Goal: Information Seeking & Learning: Understand process/instructions

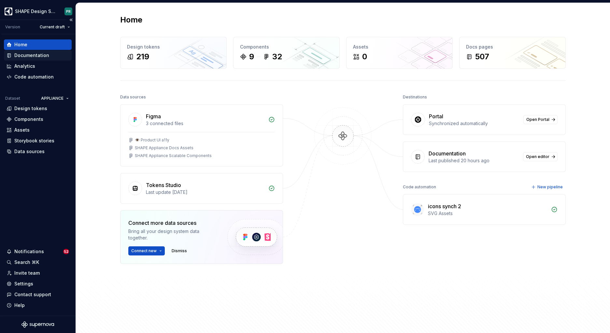
click at [45, 52] on div "Documentation" at bounding box center [31, 55] width 35 height 7
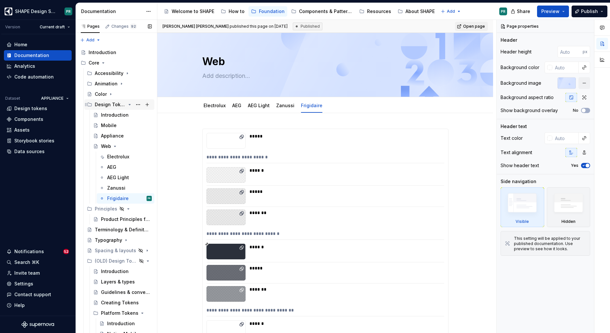
click at [130, 105] on icon "Page tree" at bounding box center [129, 104] width 5 height 5
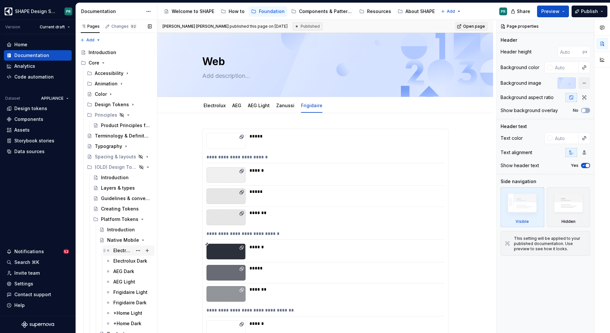
scroll to position [57, 0]
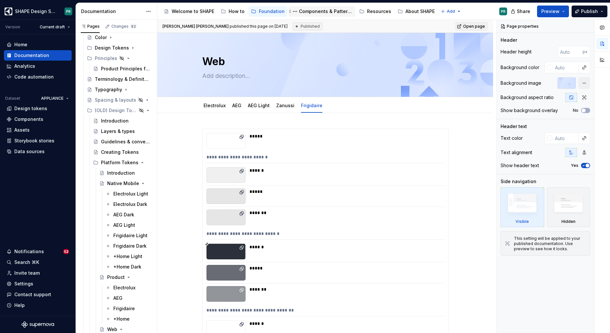
click at [322, 10] on div "Components & Patterns" at bounding box center [326, 11] width 54 height 7
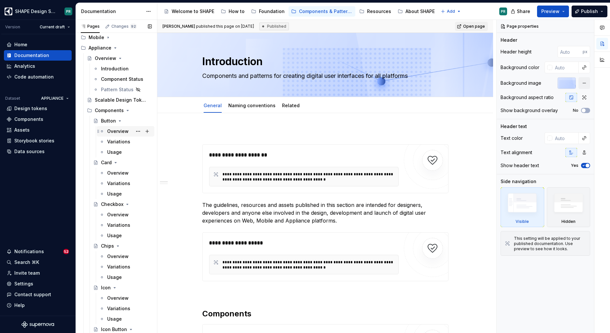
click at [114, 129] on div "Overview" at bounding box center [118, 131] width 22 height 7
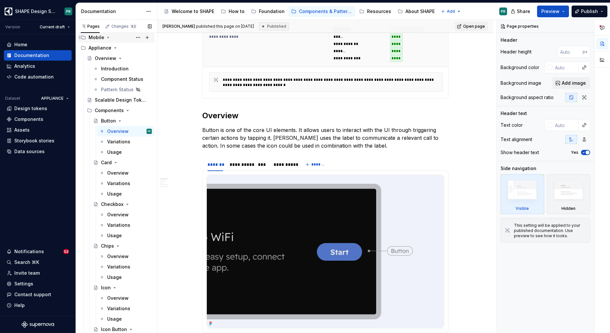
scroll to position [55, 0]
click at [108, 38] on icon "Page tree" at bounding box center [108, 39] width 1 height 2
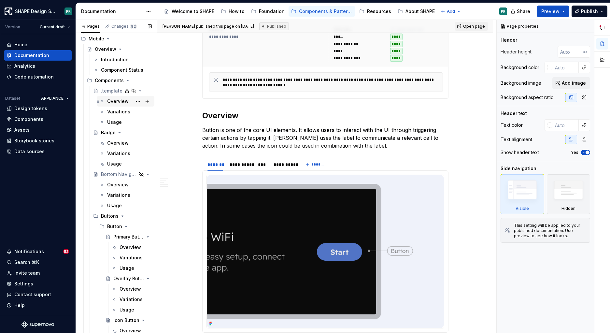
click at [116, 102] on div "Overview" at bounding box center [118, 101] width 22 height 7
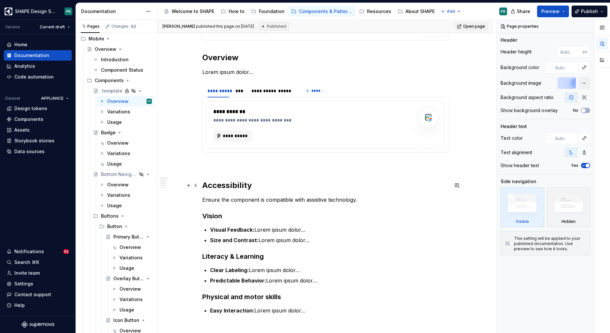
scroll to position [129, 0]
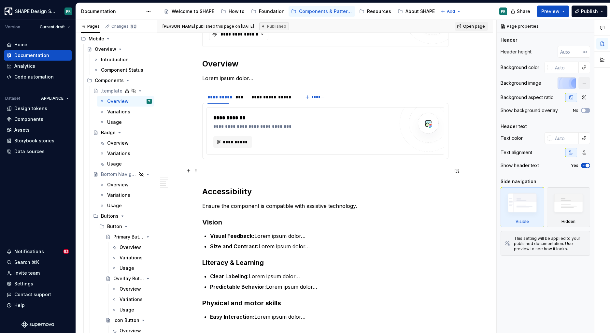
click at [206, 171] on p at bounding box center [325, 171] width 246 height 8
type textarea "*"
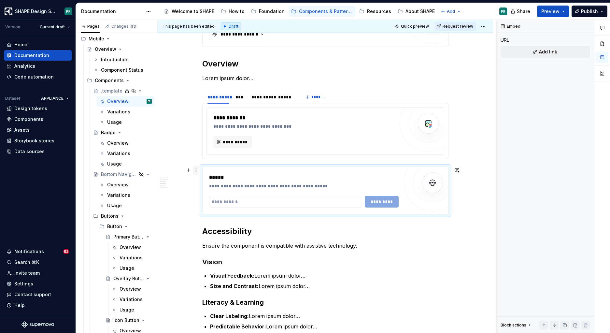
click at [195, 170] on span at bounding box center [195, 170] width 5 height 9
click at [214, 229] on div "Delete" at bounding box center [228, 228] width 42 height 7
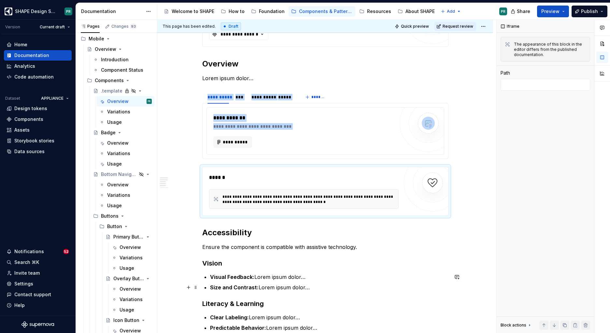
scroll to position [194, 0]
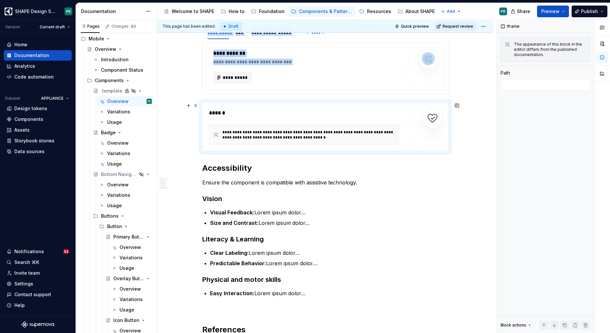
click at [388, 114] on div "******" at bounding box center [304, 113] width 190 height 8
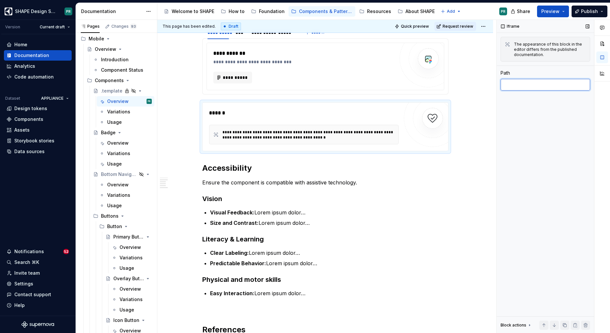
click at [518, 83] on textarea at bounding box center [546, 85] width 90 height 12
paste textarea "[URL][DOMAIN_NAME]"
type textarea "*"
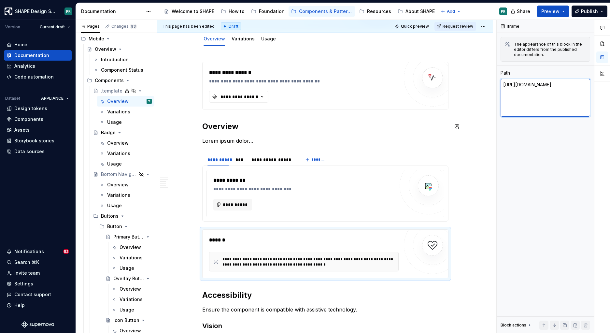
scroll to position [66, 0]
type textarea "[URL][DOMAIN_NAME]"
click at [562, 162] on div "Iframe The appearance of this block in the editor differs from the published do…" at bounding box center [545, 176] width 97 height 313
click at [545, 184] on div "Iframe The appearance of this block in the editor differs from the published do…" at bounding box center [545, 176] width 97 height 313
click at [564, 15] on button "Preview" at bounding box center [553, 12] width 32 height 12
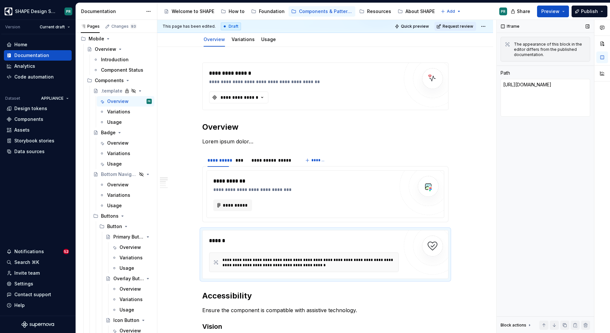
click at [559, 153] on div "Iframe The appearance of this block in the editor differs from the published do…" at bounding box center [545, 176] width 97 height 313
click at [425, 26] on span "Quick preview" at bounding box center [415, 26] width 28 height 5
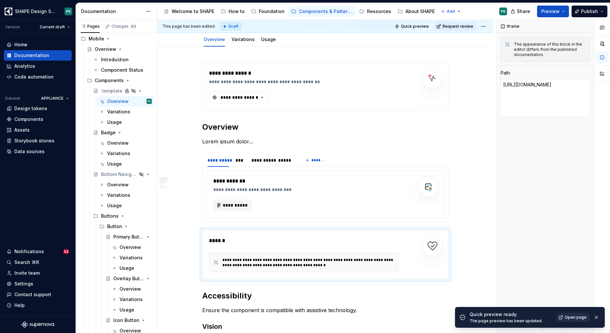
click at [568, 315] on span "Open page" at bounding box center [576, 317] width 22 height 5
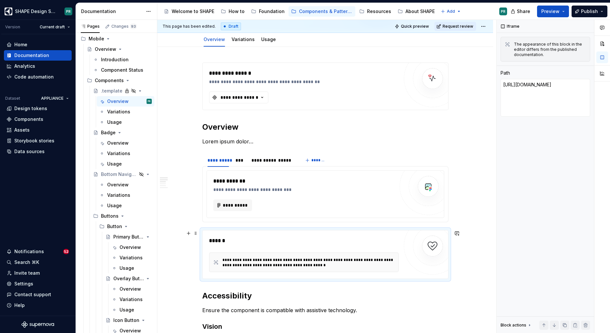
click at [308, 242] on div "******" at bounding box center [304, 241] width 190 height 8
click at [197, 234] on span at bounding box center [195, 233] width 5 height 9
click at [216, 291] on div "Delete" at bounding box center [228, 291] width 42 height 7
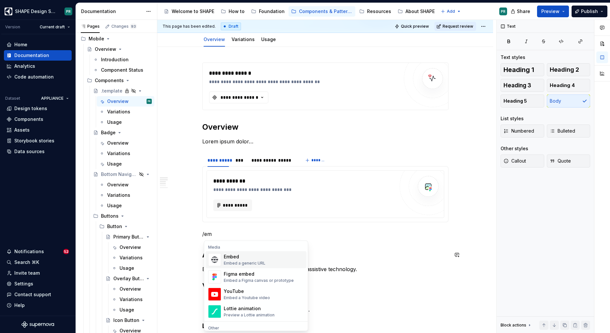
click at [245, 261] on div "Embed a generic URL" at bounding box center [245, 263] width 42 height 5
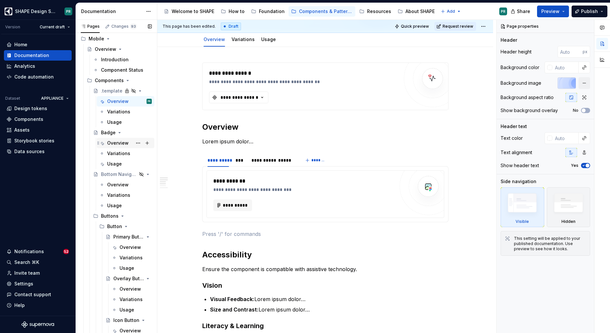
click at [121, 145] on div "Overview" at bounding box center [118, 143] width 22 height 7
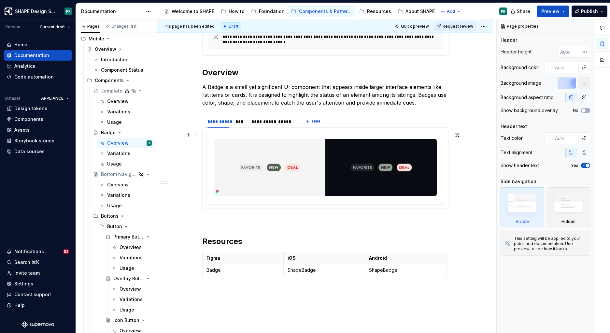
scroll to position [201, 0]
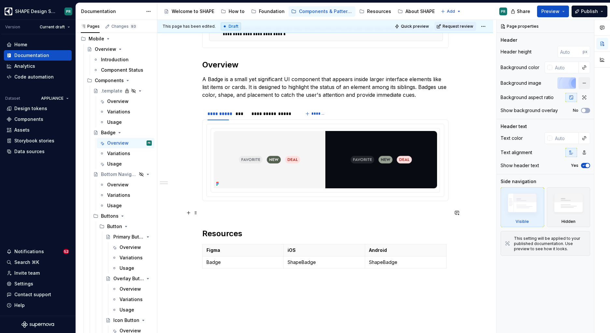
click at [221, 214] on p at bounding box center [325, 213] width 246 height 8
type textarea "*"
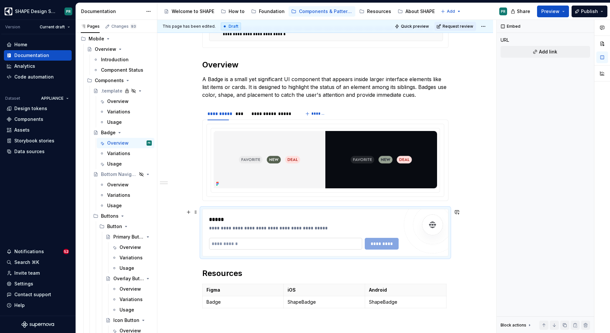
click at [250, 244] on input "text" at bounding box center [285, 244] width 153 height 12
paste input "**********"
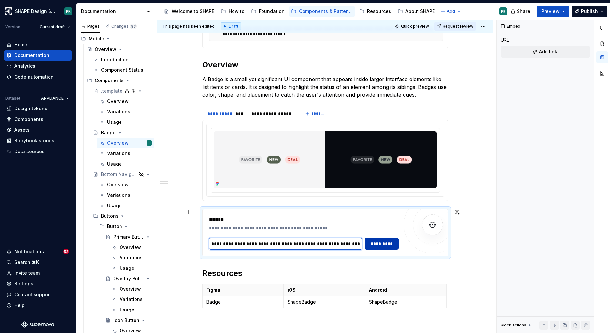
type input "**********"
click at [388, 246] on span "*********" at bounding box center [381, 243] width 25 height 7
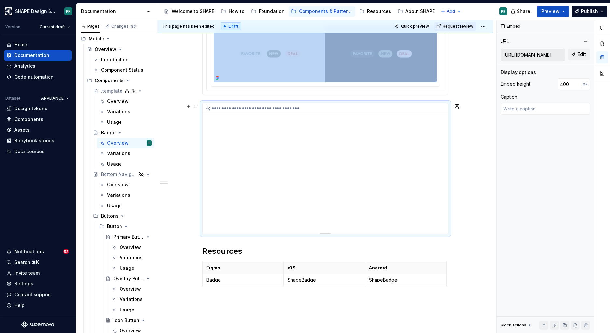
scroll to position [280, 0]
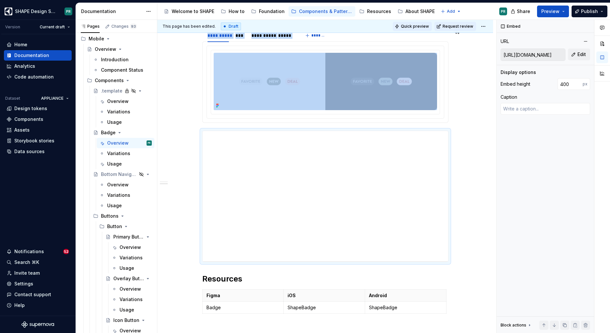
click at [424, 24] on span "Quick preview" at bounding box center [415, 26] width 28 height 5
click at [197, 134] on span at bounding box center [195, 133] width 5 height 9
click at [235, 191] on div "Delete" at bounding box center [228, 191] width 42 height 7
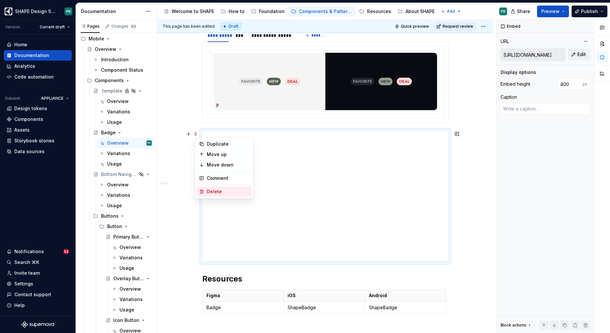
scroll to position [259, 0]
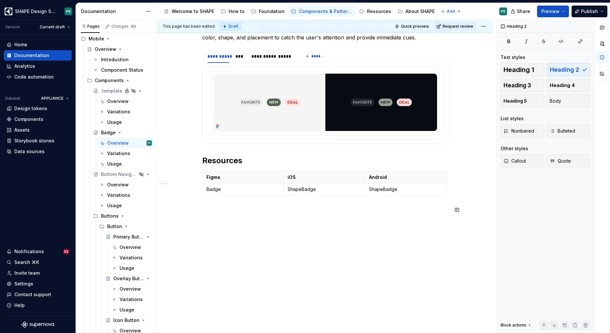
type textarea "*"
